Goal: Information Seeking & Learning: Learn about a topic

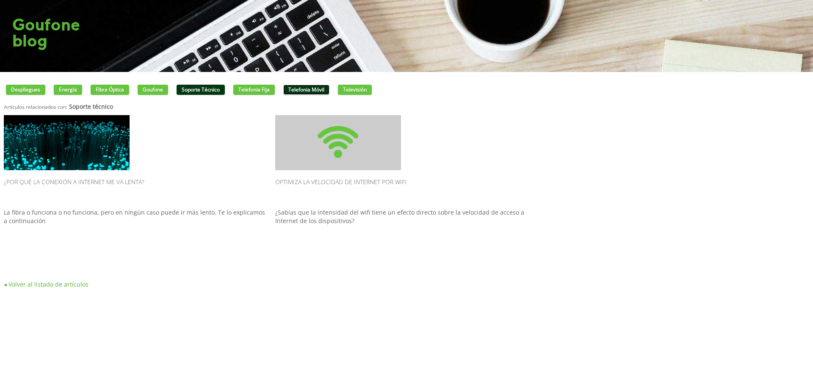
click at [325, 91] on link "Telefonia móvil" at bounding box center [306, 90] width 46 height 10
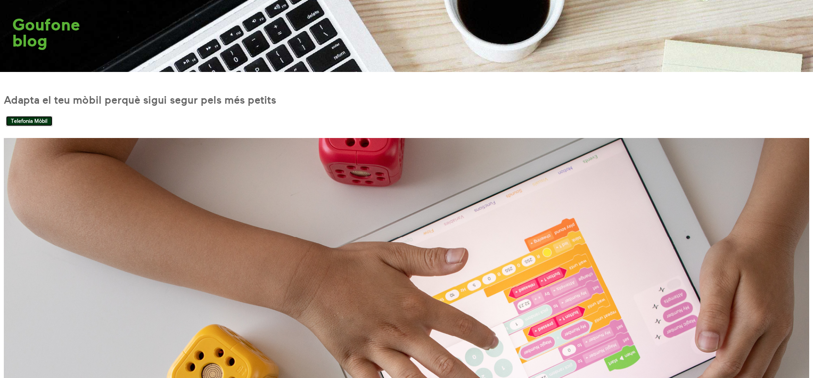
click at [36, 123] on link "Telefonia mòbil" at bounding box center [29, 121] width 47 height 10
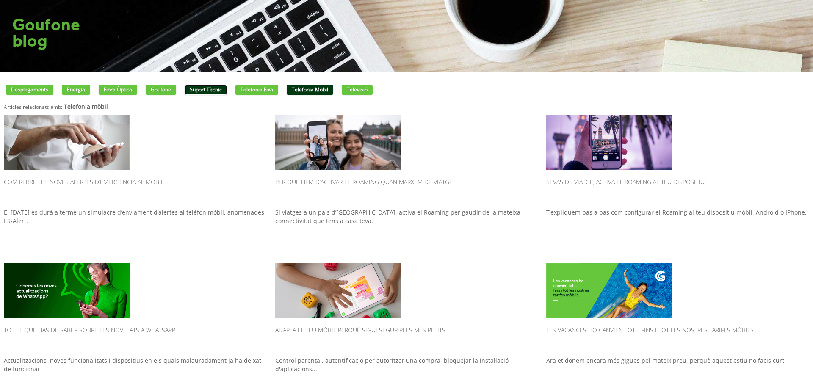
click at [225, 89] on link "Suport tècnic" at bounding box center [206, 90] width 42 height 10
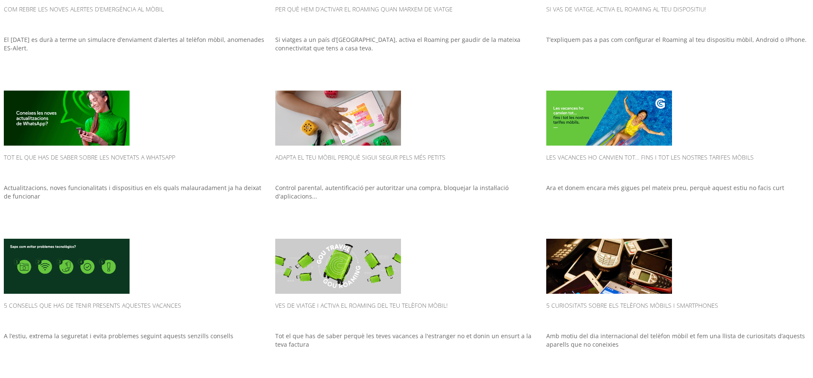
scroll to position [385, 0]
